Goal: Information Seeking & Learning: Find specific fact

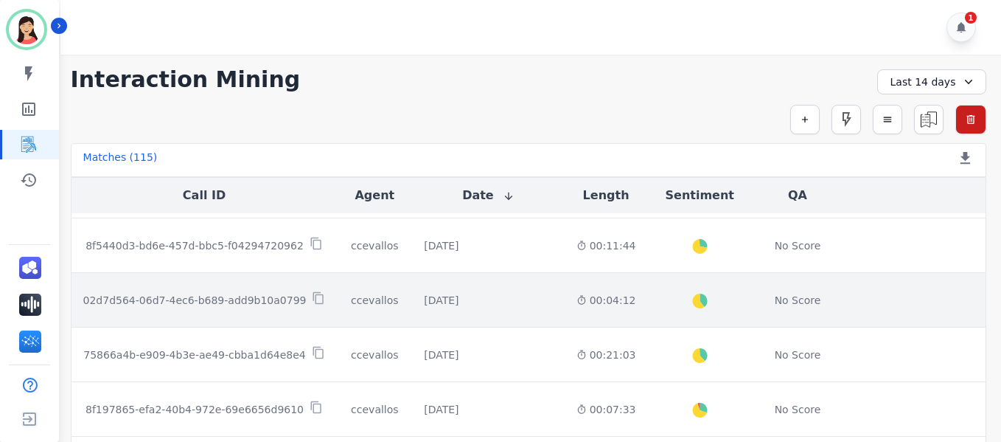
scroll to position [737, 0]
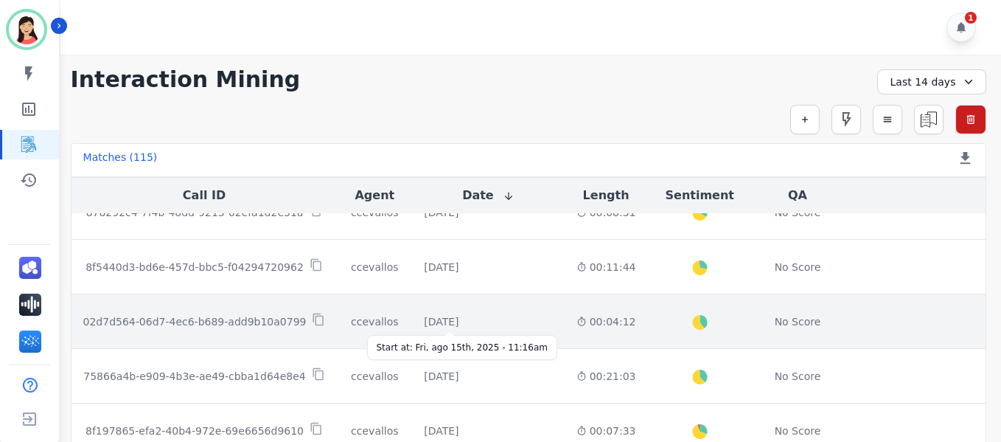
drag, startPoint x: 434, startPoint y: 319, endPoint x: 239, endPoint y: 316, distance: 195.4
drag, startPoint x: 239, startPoint y: 316, endPoint x: 204, endPoint y: 321, distance: 35.2
click at [204, 321] on p "02d7d564-06d7-4ec6-b689-add9b10a0799" at bounding box center [194, 321] width 223 height 15
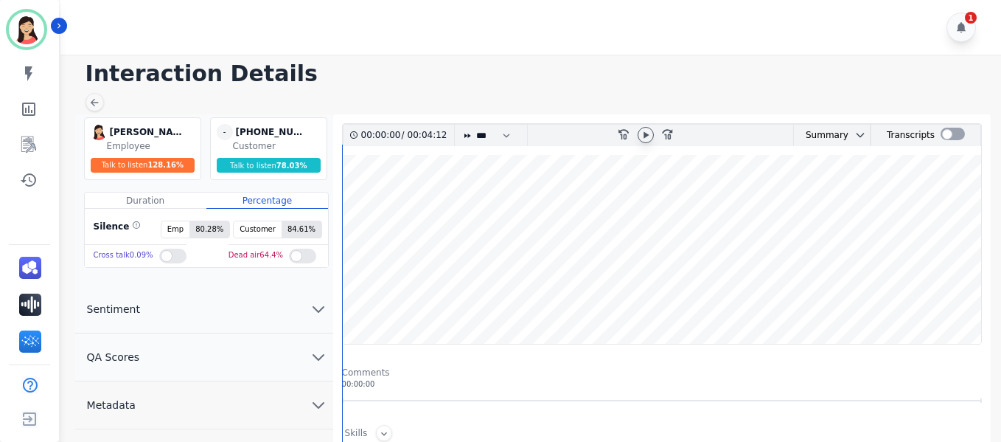
click at [653, 135] on div at bounding box center [646, 135] width 16 height 16
click at [366, 197] on wave at bounding box center [662, 249] width 638 height 189
click at [365, 203] on wave at bounding box center [662, 249] width 638 height 189
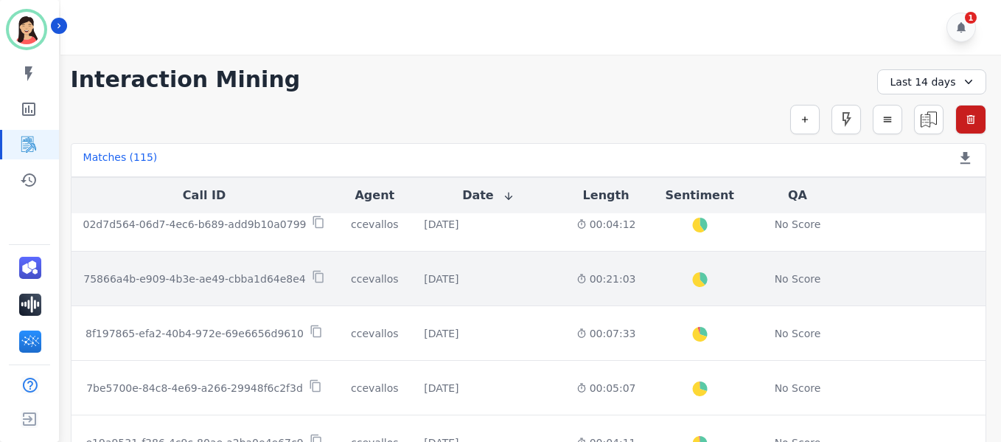
scroll to position [761, 0]
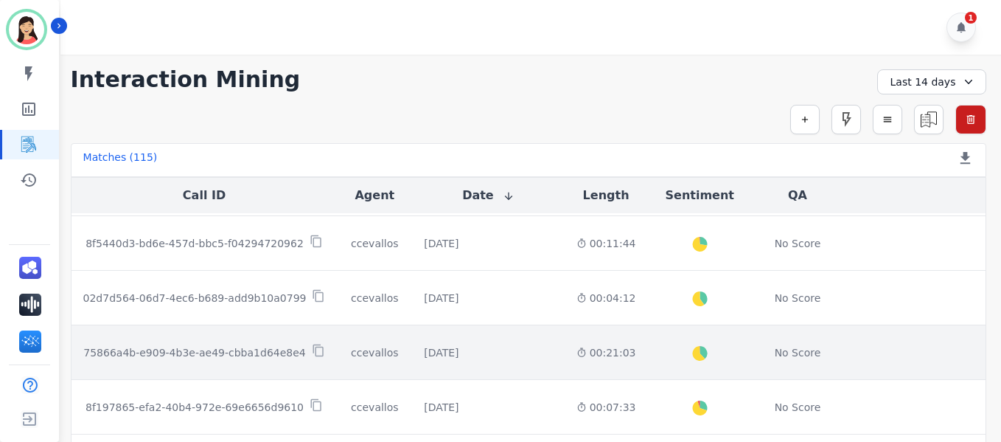
click at [210, 352] on p "75866a4b-e909-4b3e-ae49-cbba1d64e8e4" at bounding box center [194, 352] width 222 height 15
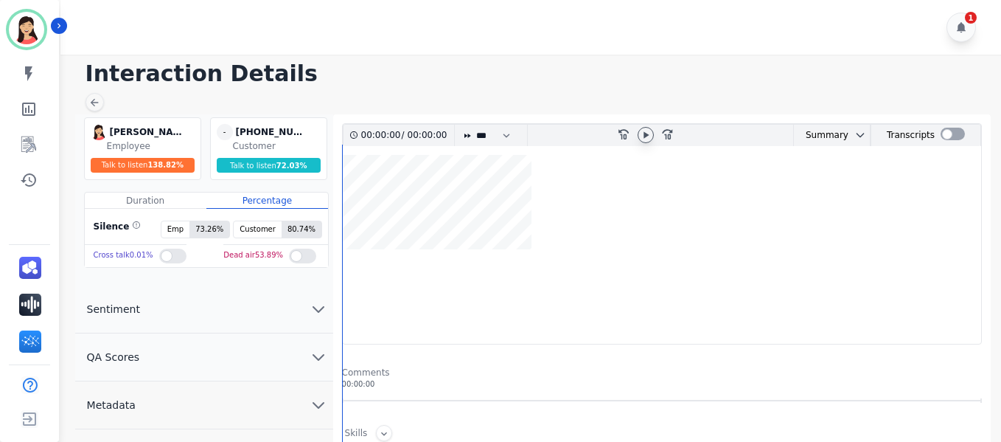
click at [641, 133] on icon at bounding box center [646, 135] width 12 height 12
click at [640, 130] on icon at bounding box center [646, 135] width 12 height 12
click at [628, 243] on wave at bounding box center [662, 249] width 638 height 189
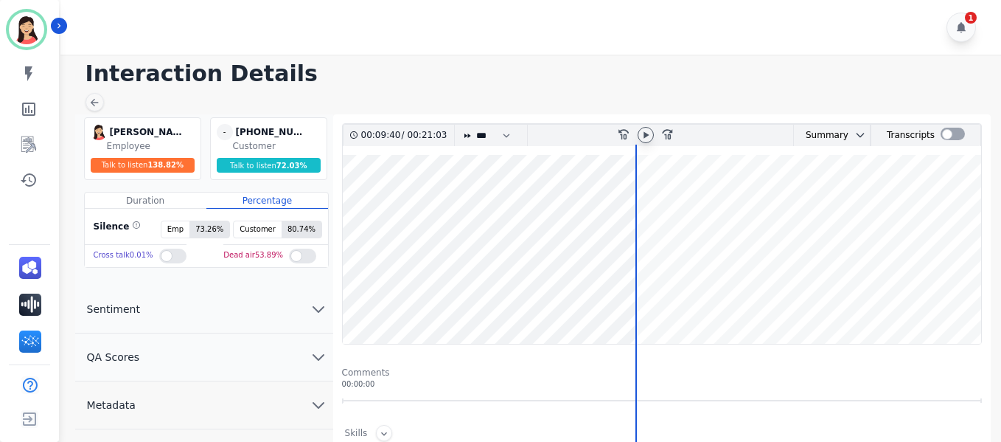
click at [649, 138] on icon at bounding box center [646, 135] width 12 height 12
click at [649, 138] on icon at bounding box center [646, 134] width 6 height 7
click at [361, 206] on wave at bounding box center [662, 249] width 638 height 189
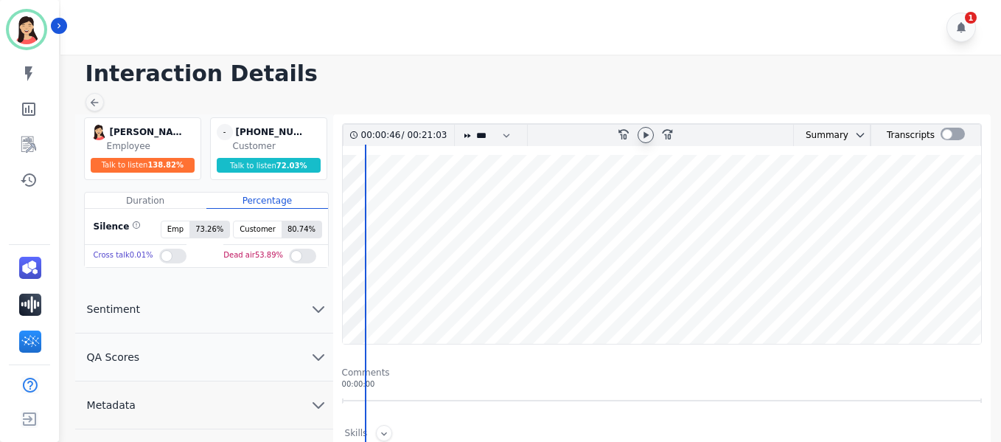
click at [355, 197] on wave at bounding box center [662, 249] width 638 height 189
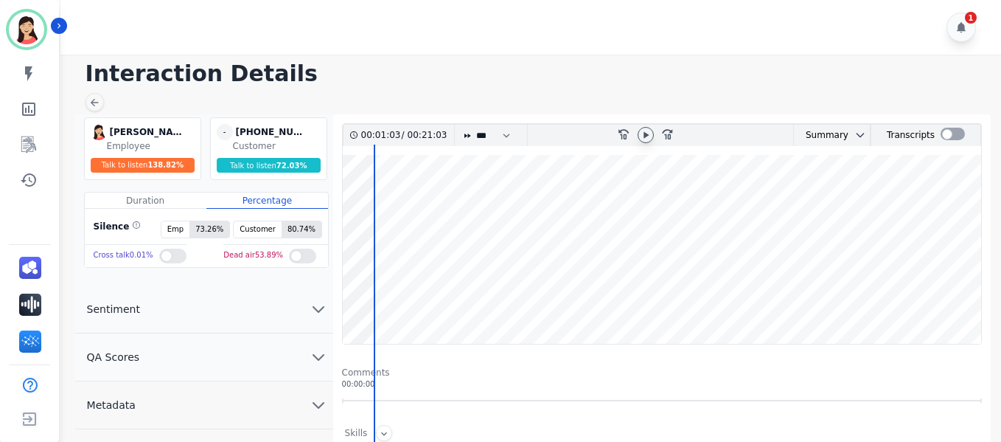
click at [398, 201] on wave at bounding box center [662, 249] width 638 height 189
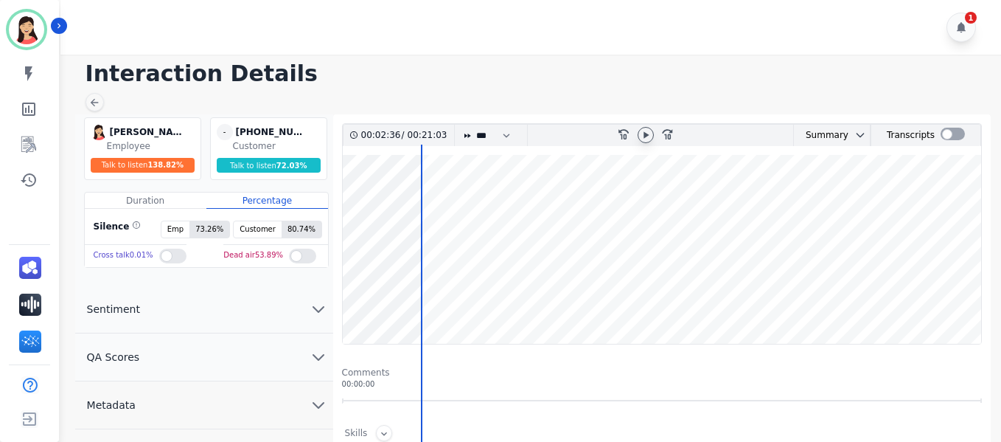
click at [467, 193] on wave at bounding box center [662, 249] width 638 height 189
click at [463, 195] on wave at bounding box center [662, 249] width 638 height 189
click at [476, 198] on wave at bounding box center [662, 249] width 638 height 189
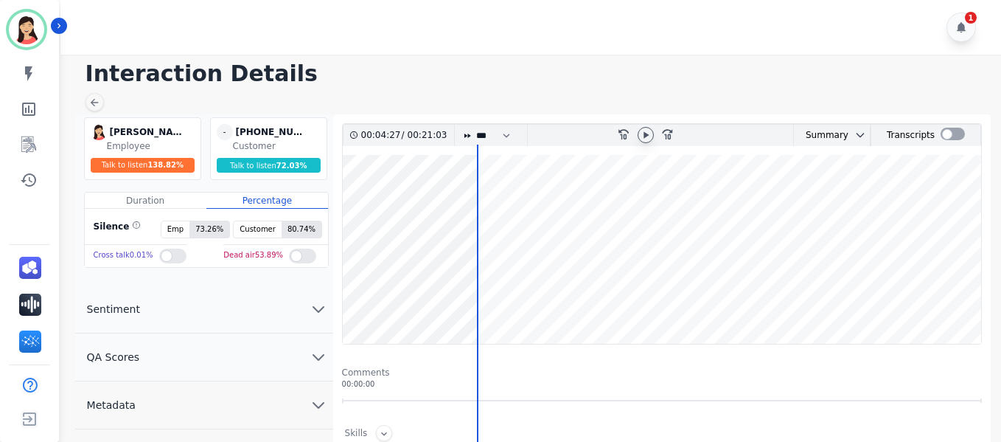
click at [488, 194] on wave at bounding box center [662, 249] width 638 height 189
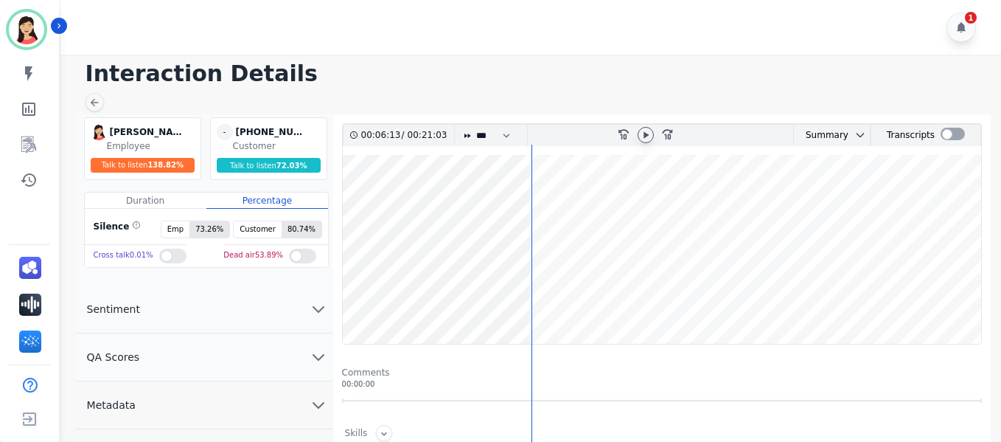
click at [554, 200] on wave at bounding box center [662, 249] width 638 height 189
click at [575, 196] on wave at bounding box center [662, 249] width 638 height 189
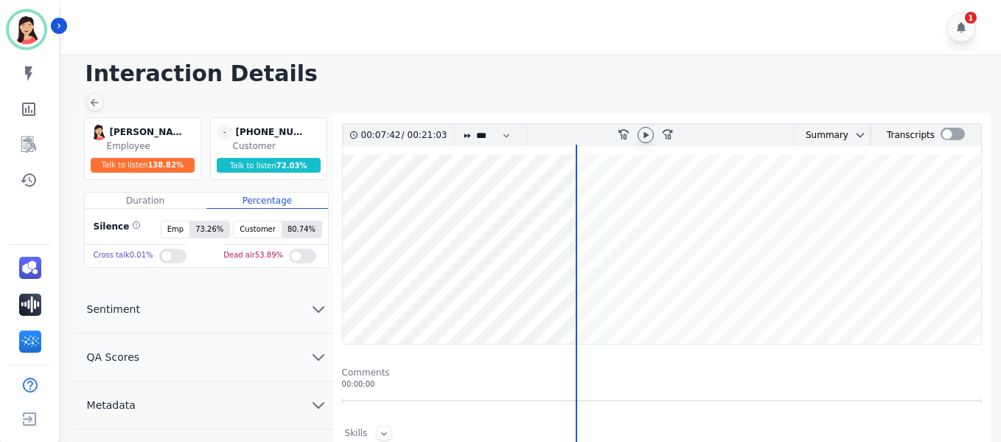
click at [659, 198] on wave at bounding box center [662, 249] width 638 height 189
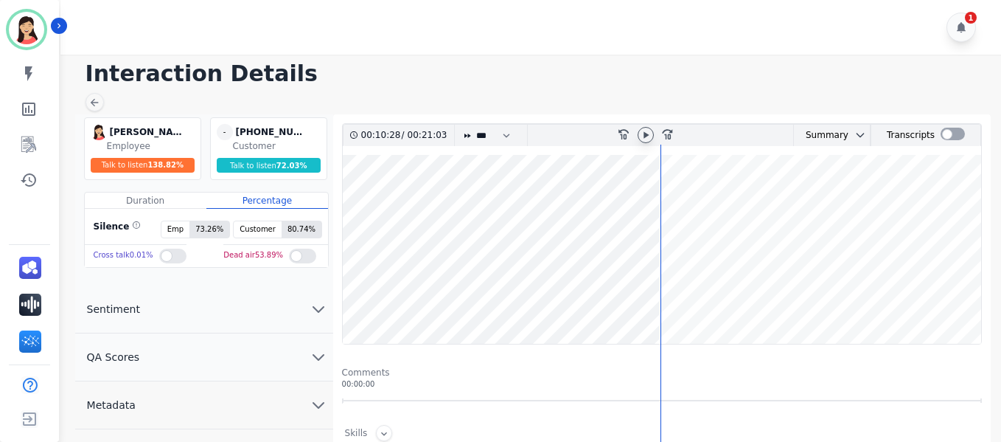
click at [711, 205] on wave at bounding box center [662, 249] width 638 height 189
click at [720, 203] on wave at bounding box center [662, 249] width 638 height 189
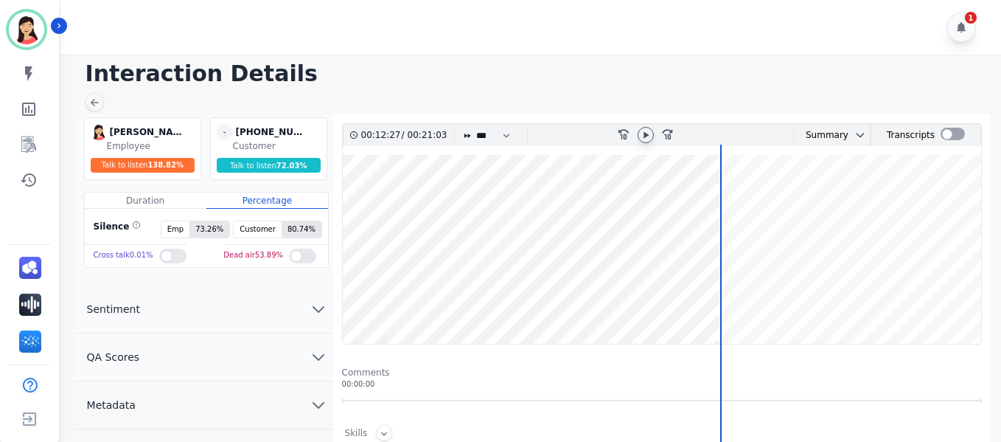
click at [764, 197] on wave at bounding box center [662, 249] width 638 height 189
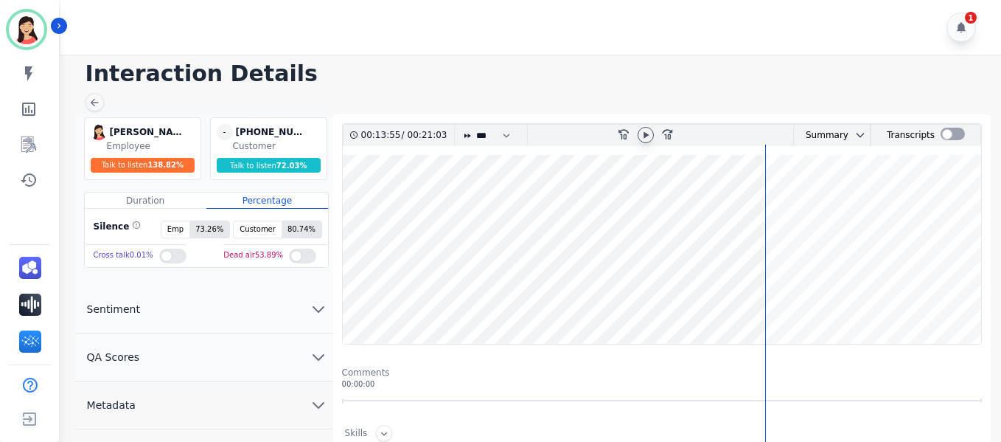
click at [807, 198] on wave at bounding box center [662, 249] width 638 height 189
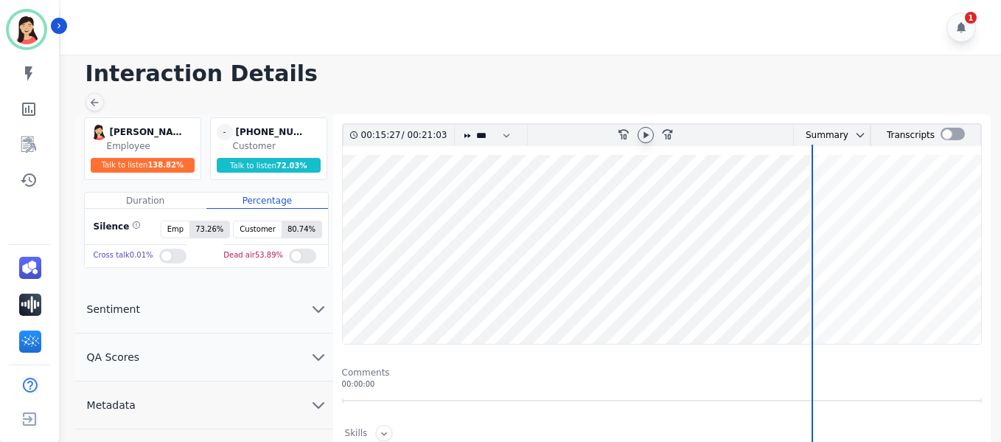
click at [822, 199] on wave at bounding box center [662, 249] width 638 height 189
click at [840, 198] on wave at bounding box center [662, 249] width 638 height 189
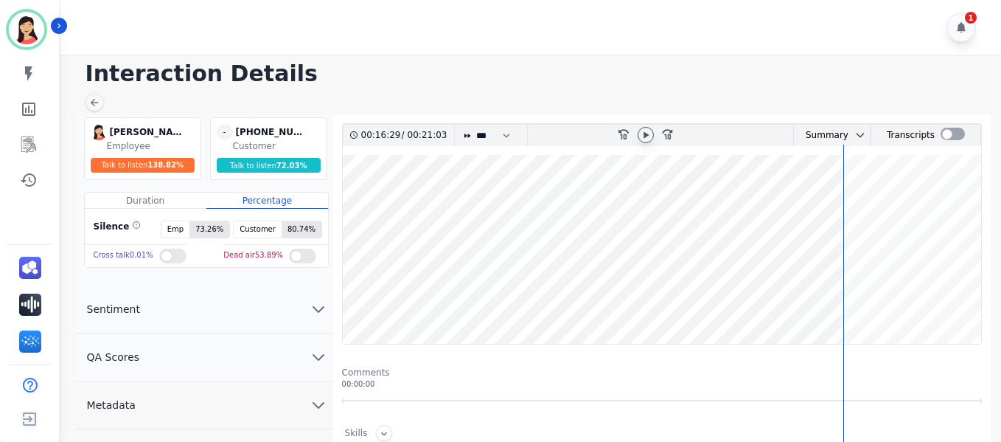
click at [849, 197] on wave at bounding box center [662, 249] width 638 height 189
click at [868, 200] on wave at bounding box center [662, 249] width 638 height 189
click at [878, 199] on wave at bounding box center [662, 249] width 638 height 189
click at [891, 203] on wave at bounding box center [662, 249] width 638 height 189
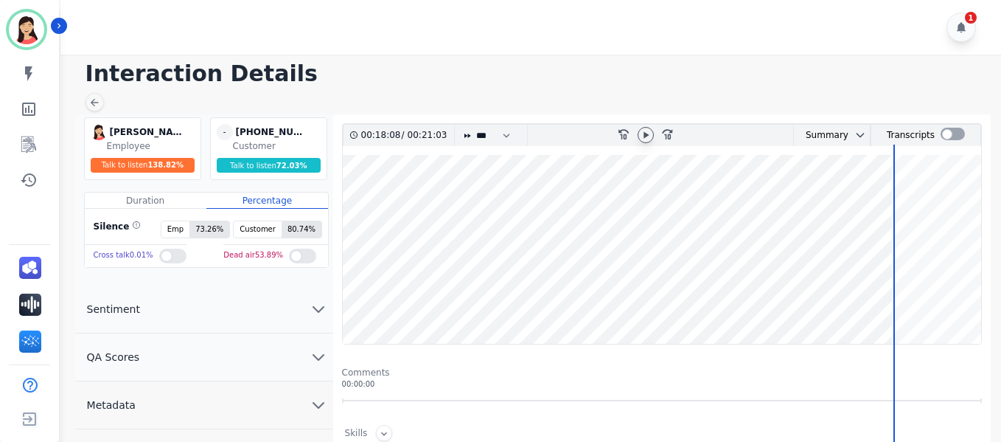
click at [898, 199] on wave at bounding box center [662, 249] width 638 height 189
click at [922, 201] on wave at bounding box center [662, 249] width 638 height 189
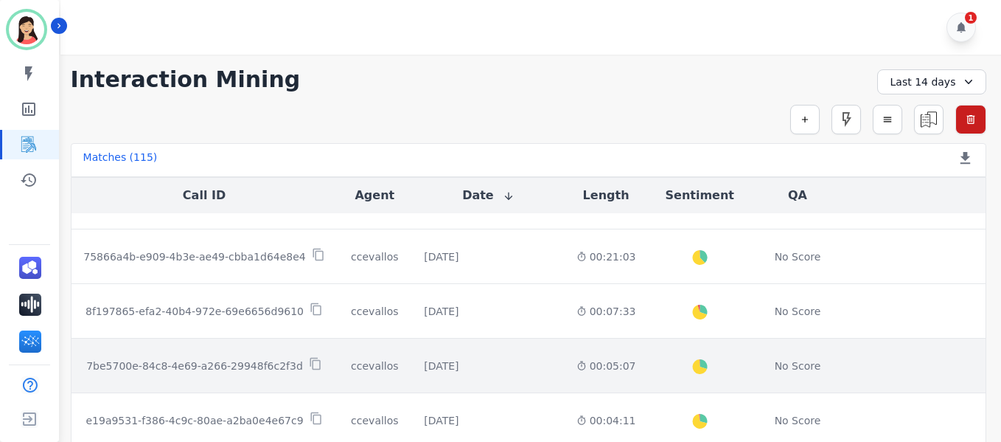
scroll to position [835, 0]
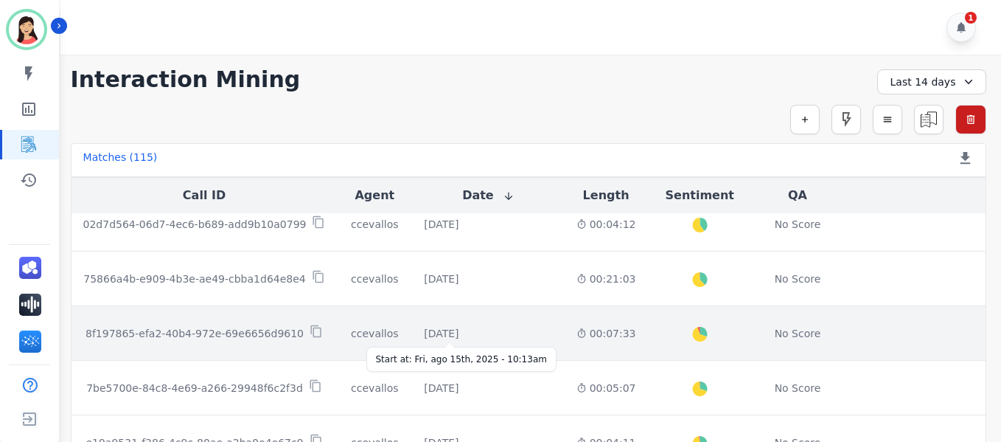
click at [459, 328] on div "[DATE]" at bounding box center [441, 333] width 35 height 15
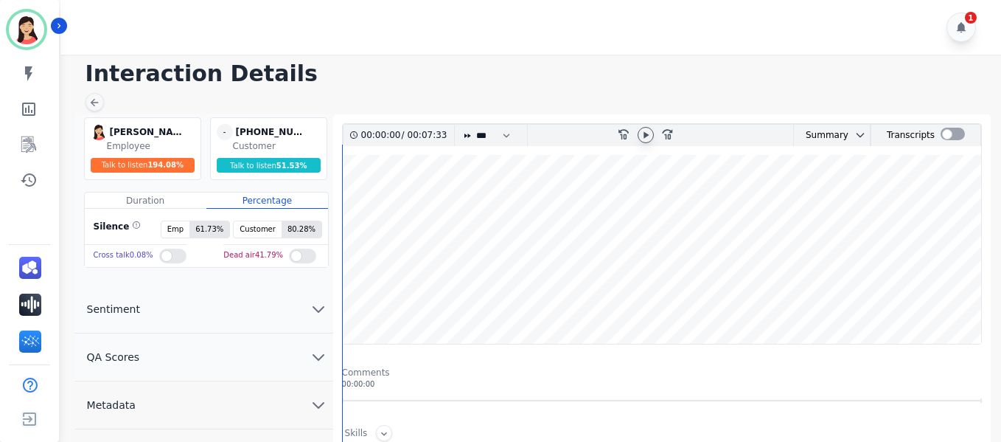
click at [642, 134] on icon at bounding box center [646, 135] width 12 height 12
drag, startPoint x: 296, startPoint y: 135, endPoint x: 246, endPoint y: 132, distance: 50.2
click at [246, 132] on div "[PHONE_NUMBER]" at bounding box center [273, 132] width 74 height 16
copy div "5168012228"
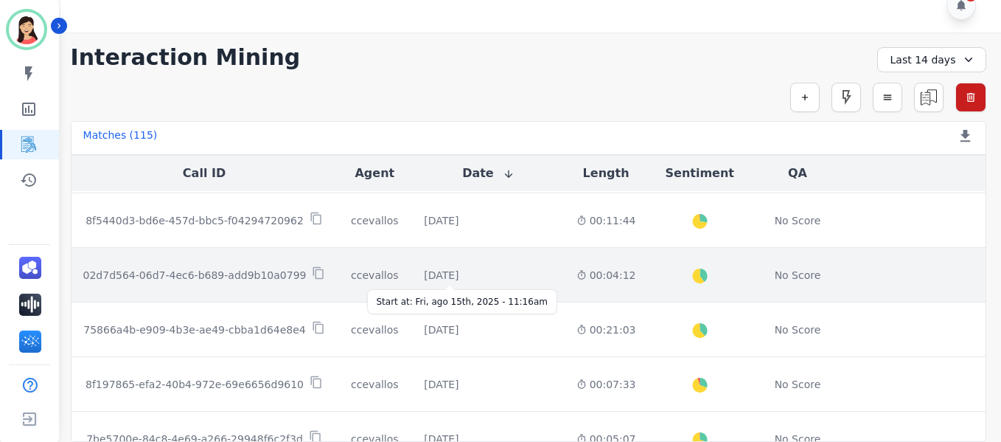
scroll to position [761, 0]
click at [453, 275] on div "[DATE]" at bounding box center [441, 275] width 35 height 15
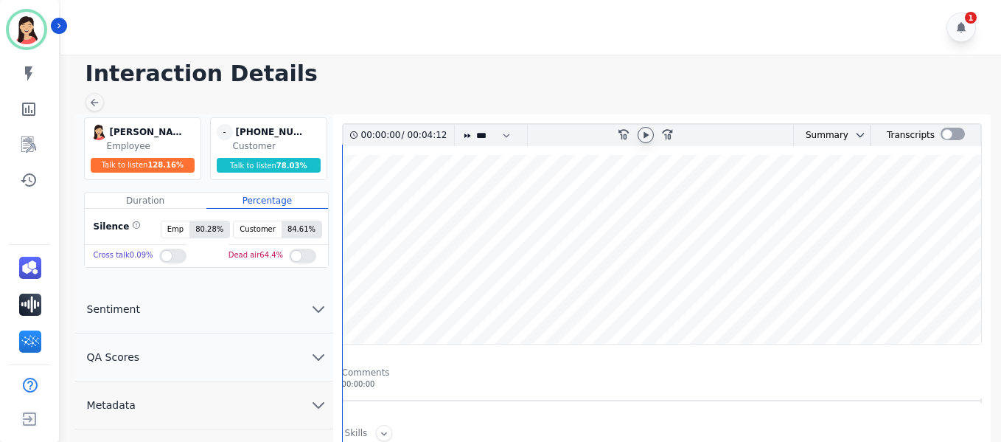
click at [651, 133] on icon at bounding box center [646, 135] width 12 height 12
click at [369, 204] on wave at bounding box center [662, 249] width 638 height 189
click at [366, 204] on wave at bounding box center [662, 249] width 638 height 189
drag, startPoint x: 301, startPoint y: 128, endPoint x: 248, endPoint y: 127, distance: 52.4
click at [248, 127] on div "[PHONE_NUMBER]" at bounding box center [273, 132] width 74 height 16
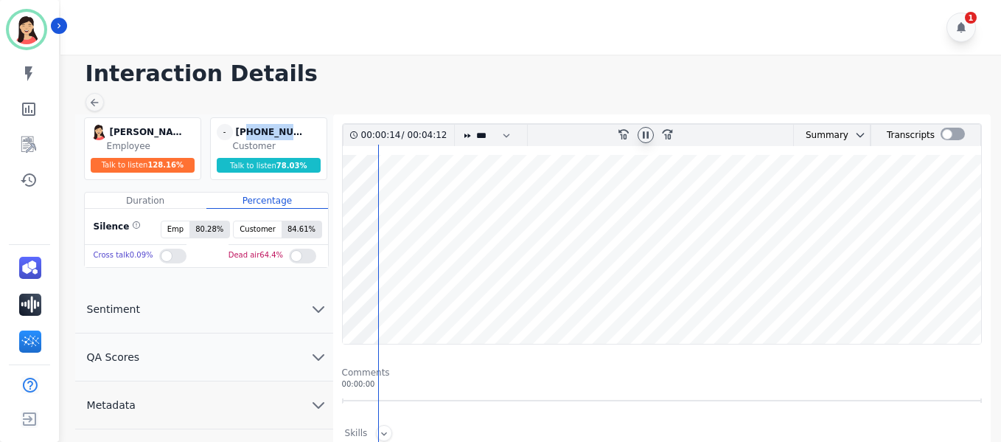
copy div "9542057271"
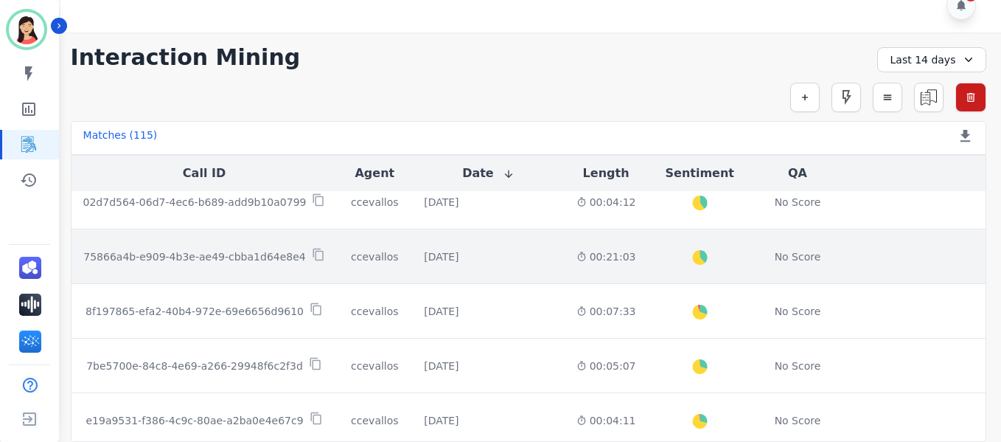
scroll to position [761, 0]
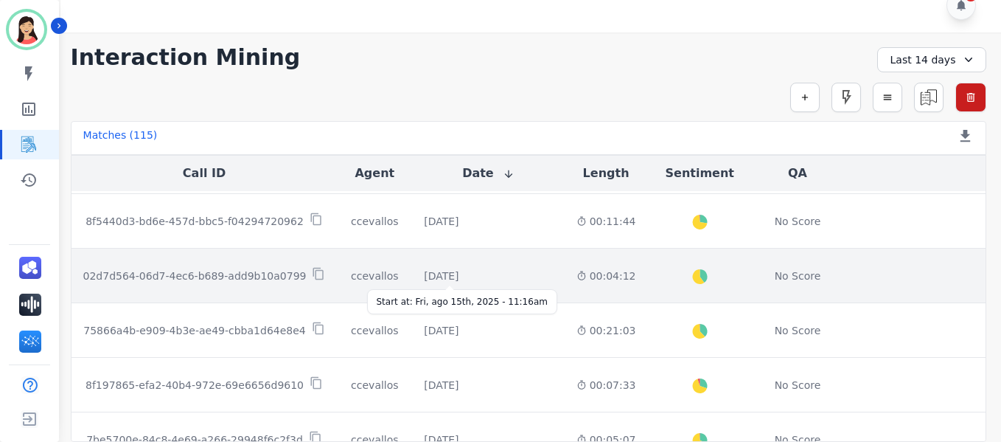
drag, startPoint x: 447, startPoint y: 278, endPoint x: 410, endPoint y: 278, distance: 36.9
click at [424, 278] on div "[DATE]" at bounding box center [441, 275] width 35 height 15
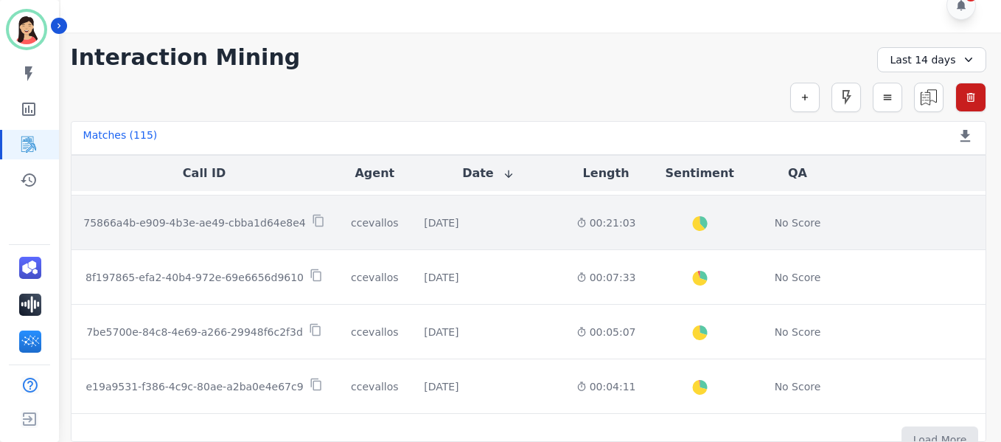
scroll to position [835, 0]
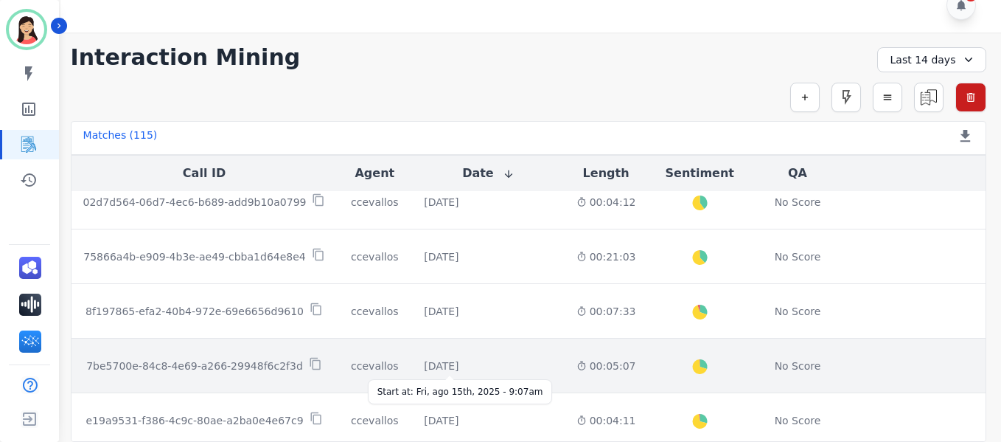
click at [459, 368] on div "[DATE]" at bounding box center [441, 365] width 35 height 15
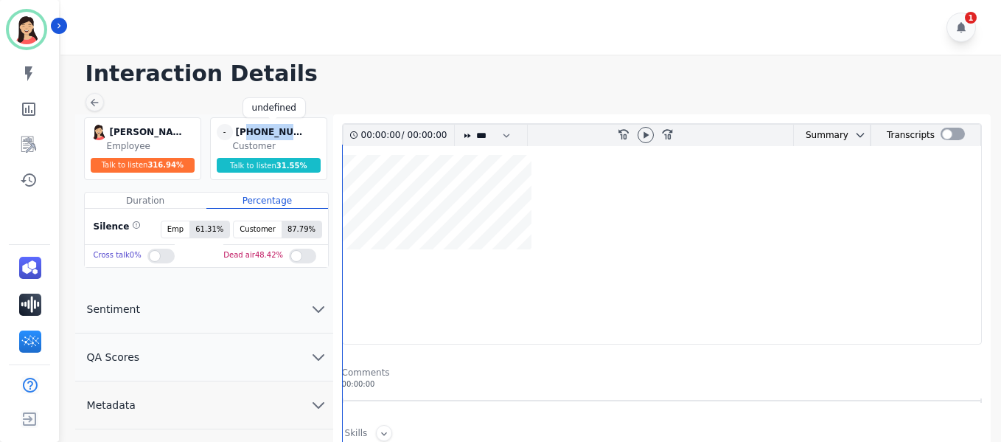
drag, startPoint x: 299, startPoint y: 132, endPoint x: 248, endPoint y: 130, distance: 51.7
click at [248, 130] on div "[PHONE_NUMBER]" at bounding box center [273, 132] width 74 height 16
copy div "2187600644"
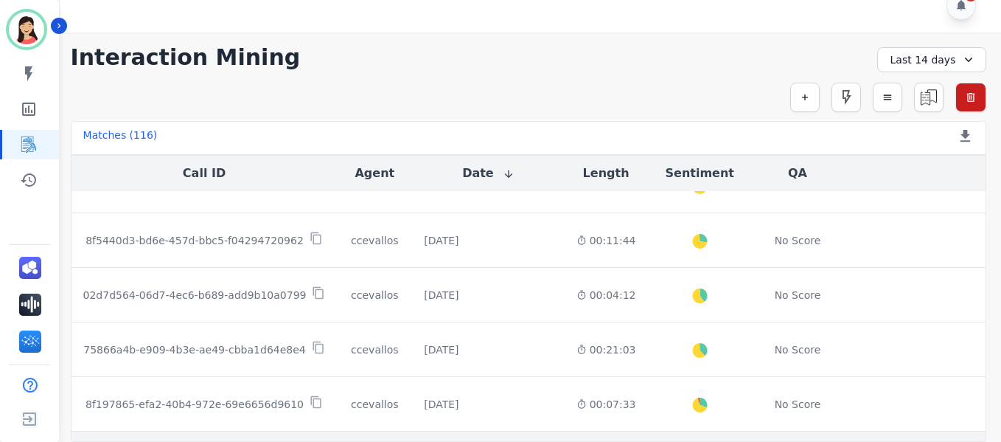
scroll to position [748, 0]
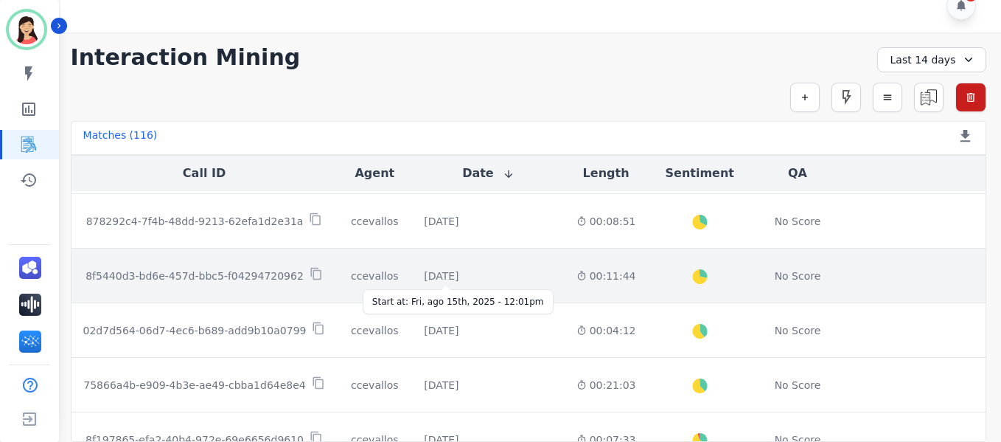
click at [457, 275] on div "[DATE]" at bounding box center [441, 275] width 35 height 15
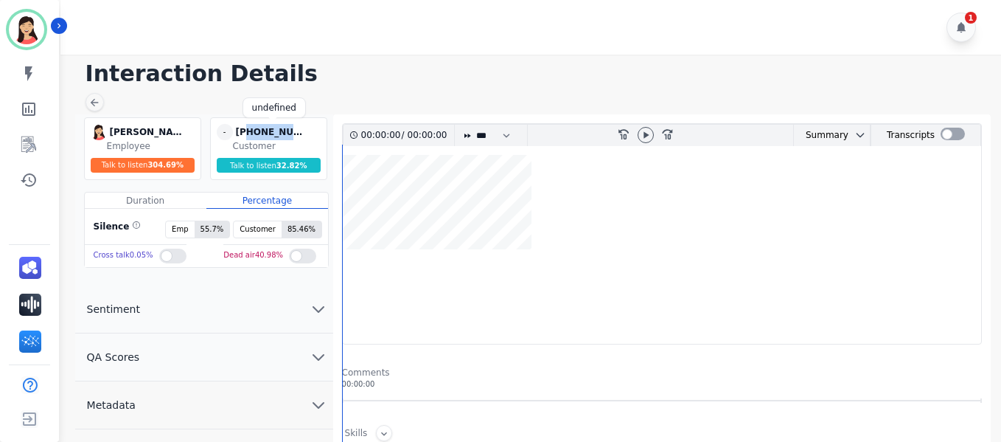
drag, startPoint x: 300, startPoint y: 128, endPoint x: 247, endPoint y: 129, distance: 53.1
click at [247, 129] on div "[PHONE_NUMBER]" at bounding box center [273, 132] width 74 height 16
copy div "7373396359"
